Goal: Find specific page/section: Find specific page/section

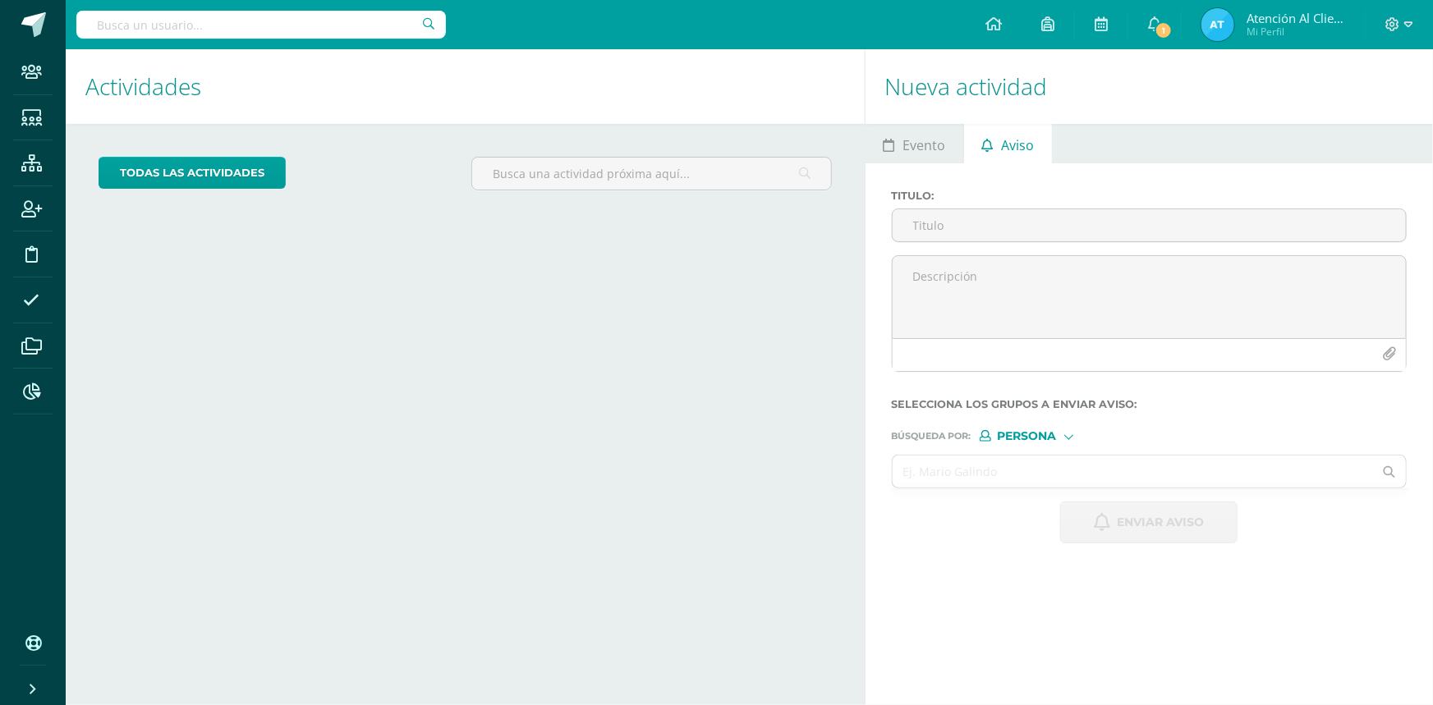
click at [232, 21] on input "text" at bounding box center [260, 25] width 369 height 28
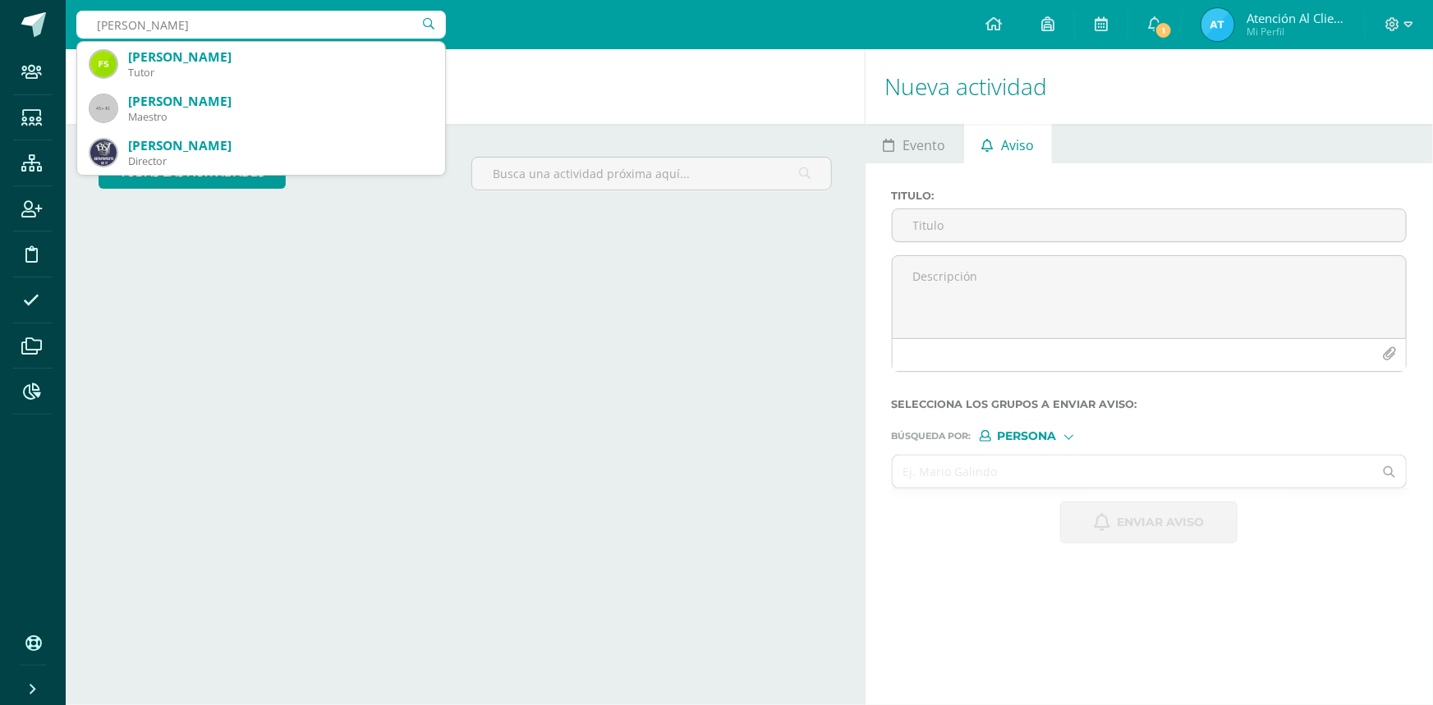
type input "ian shaw"
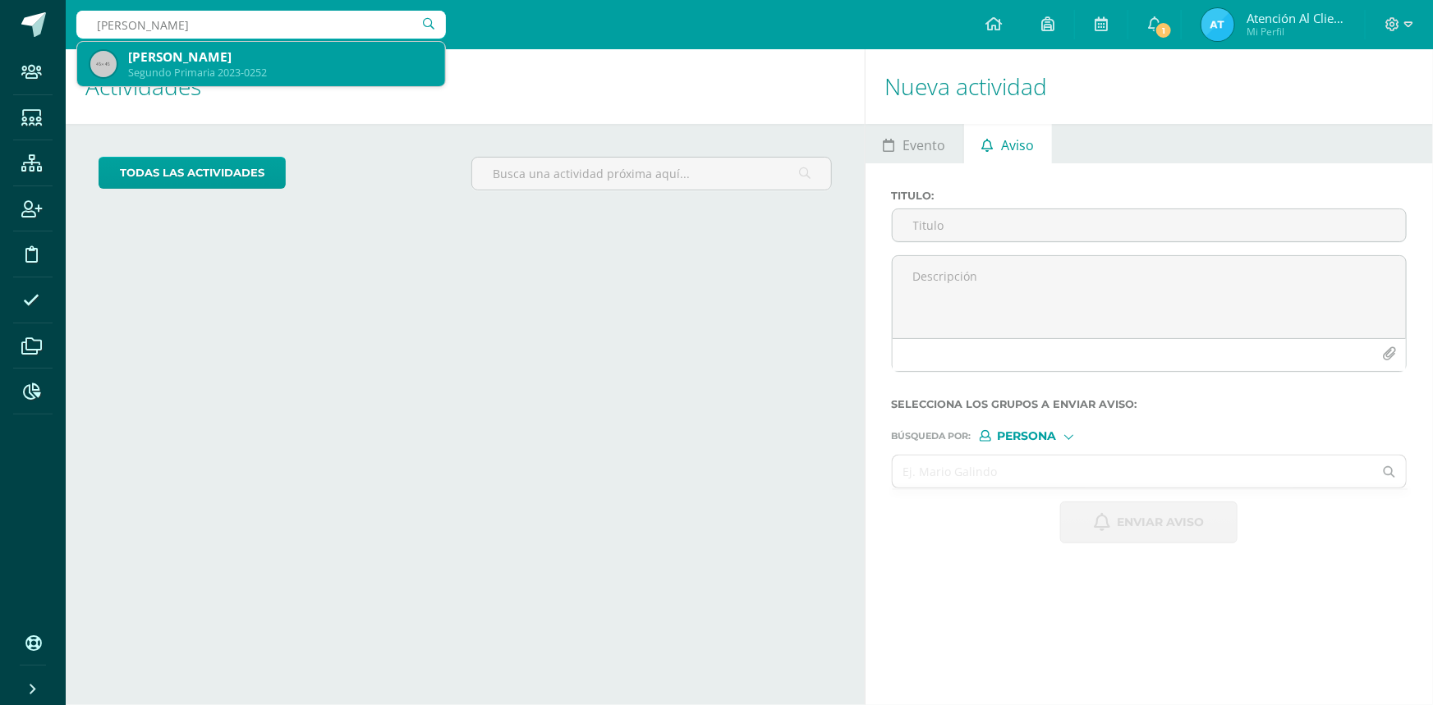
click at [238, 55] on div "[PERSON_NAME]" at bounding box center [280, 56] width 304 height 17
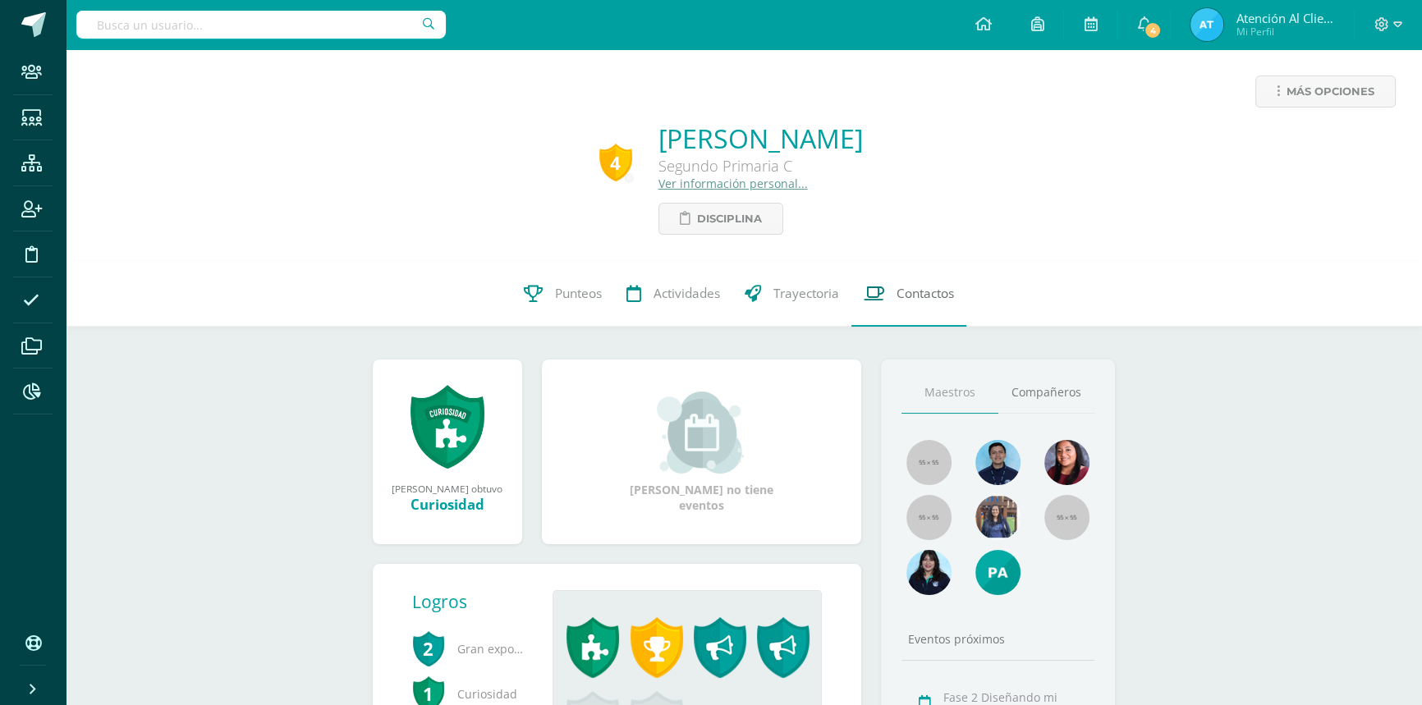
click at [925, 296] on span "Contactos" at bounding box center [925, 293] width 57 height 17
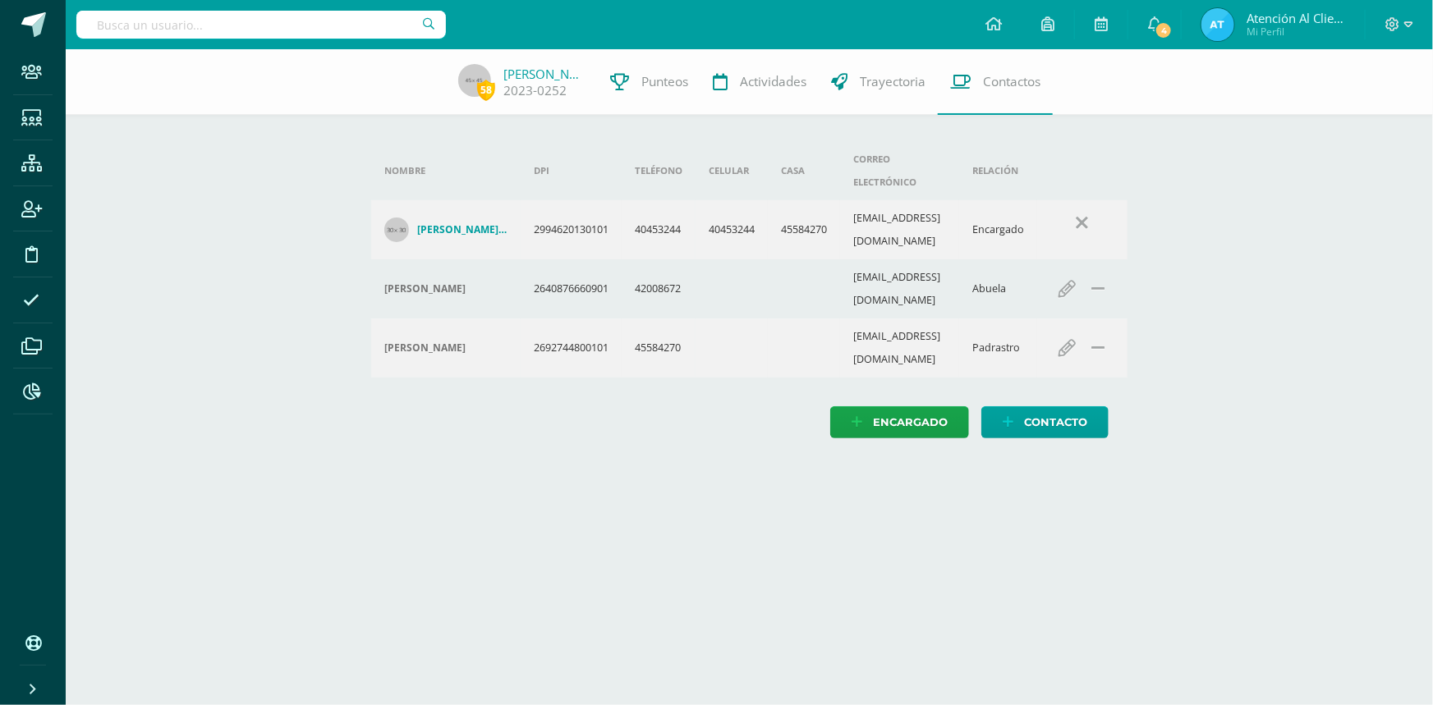
drag, startPoint x: 164, startPoint y: 25, endPoint x: 172, endPoint y: 16, distance: 12.2
click at [165, 23] on input "text" at bounding box center [260, 25] width 369 height 28
type input "FATIMA GARCIA OR"
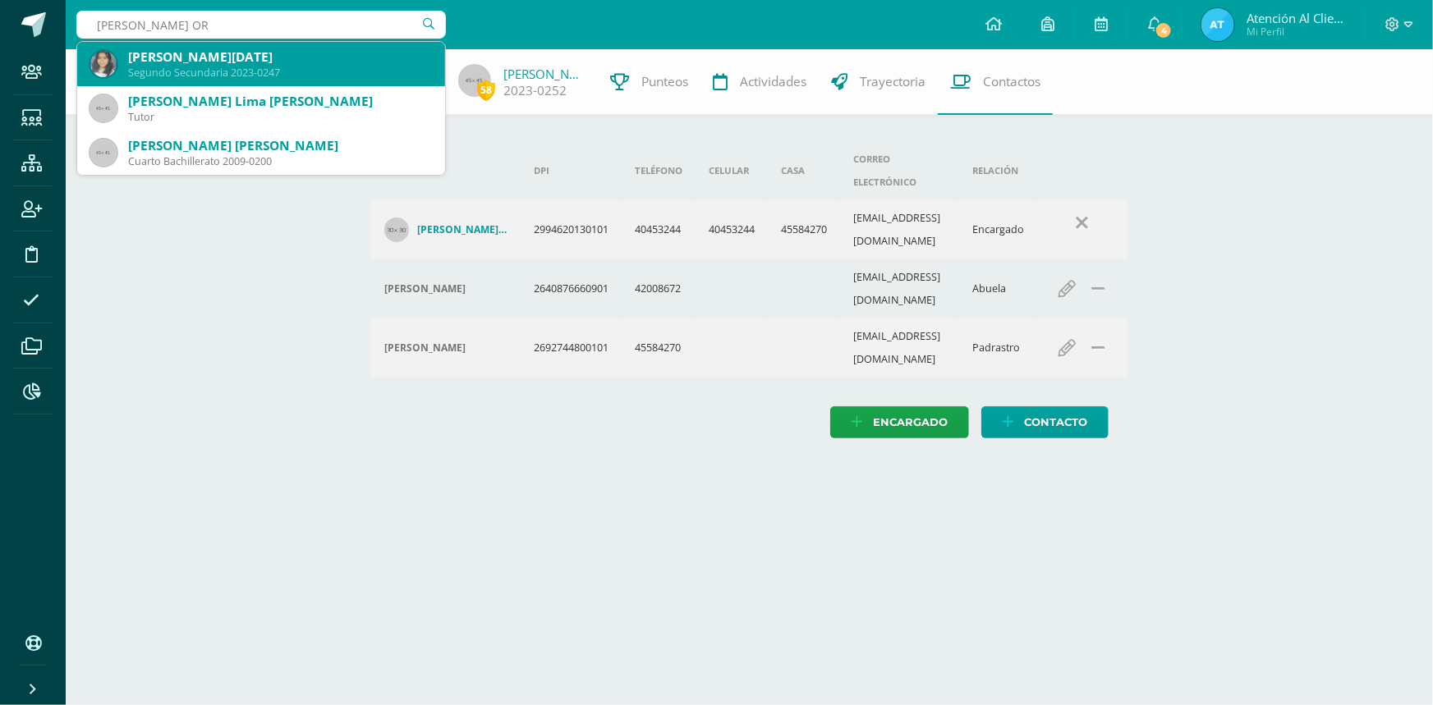
click at [179, 60] on div "Fatima Lucia Garcia Ortiz" at bounding box center [280, 56] width 304 height 17
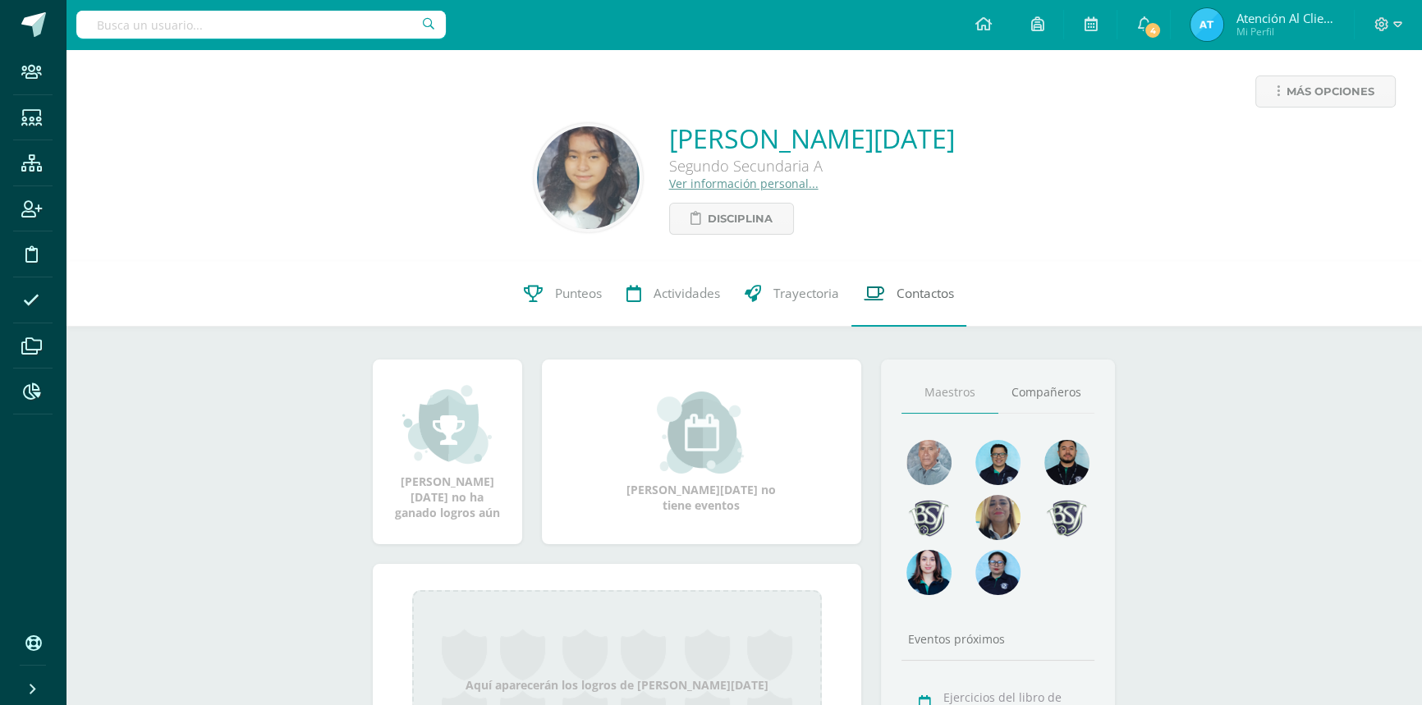
click at [890, 290] on link "Contactos" at bounding box center [908, 294] width 115 height 66
